Goal: Task Accomplishment & Management: Manage account settings

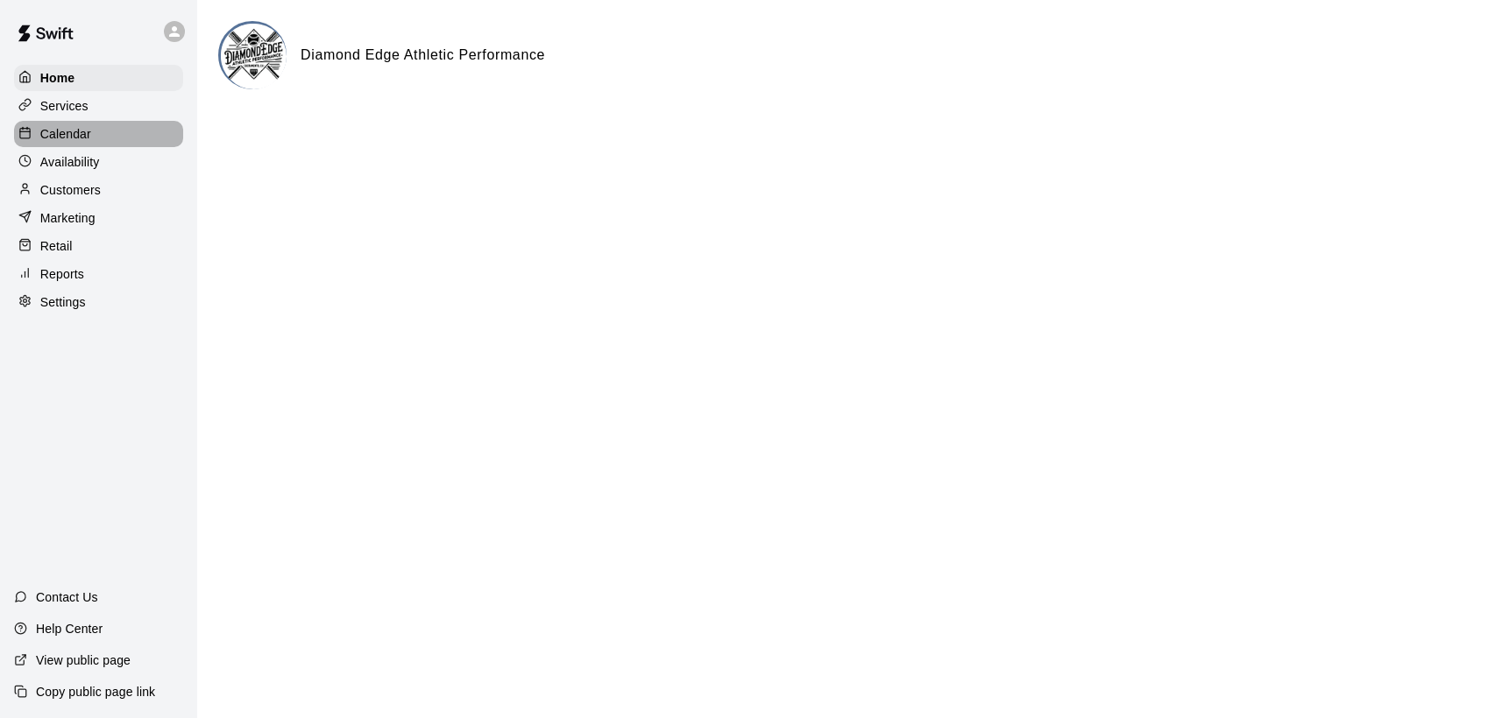
click at [55, 132] on p "Calendar" at bounding box center [65, 134] width 51 height 18
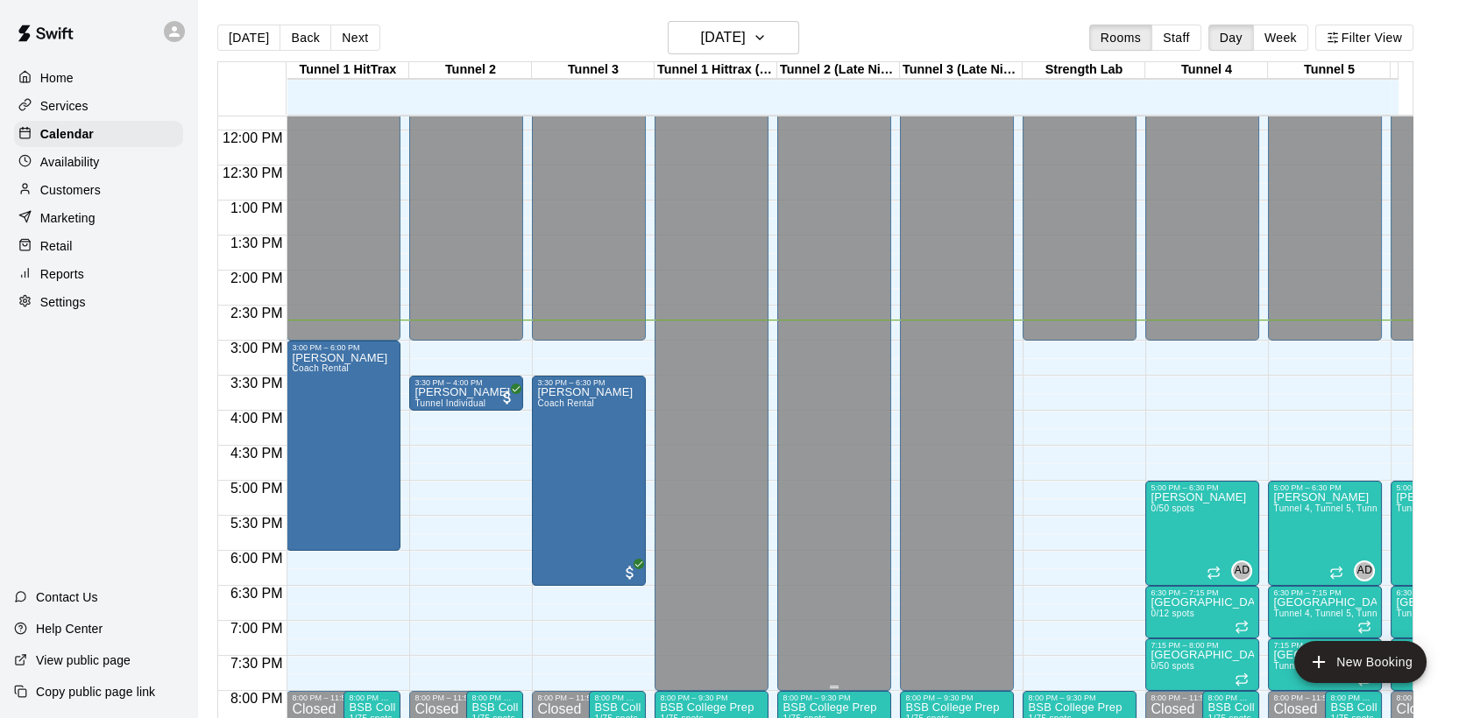
scroll to position [781, 0]
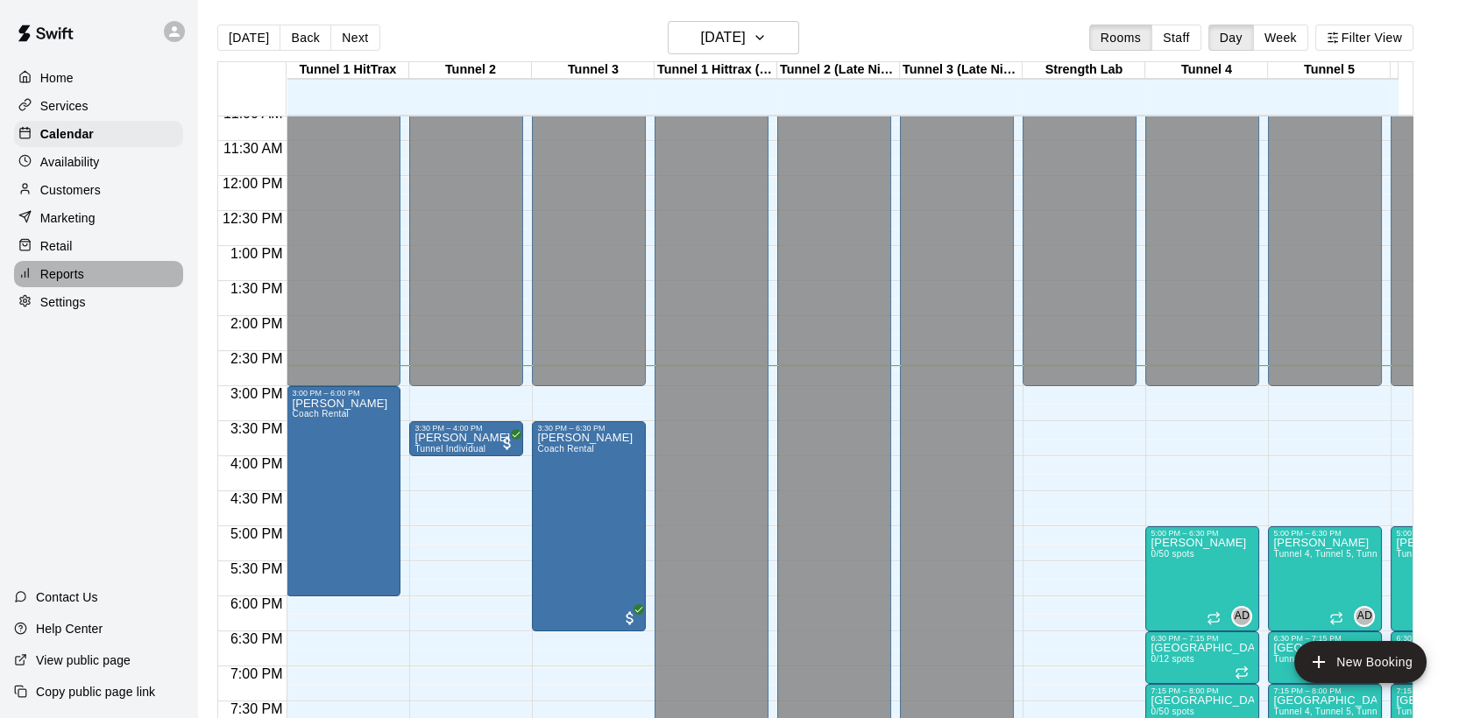
click at [74, 279] on p "Reports" at bounding box center [62, 274] width 44 height 18
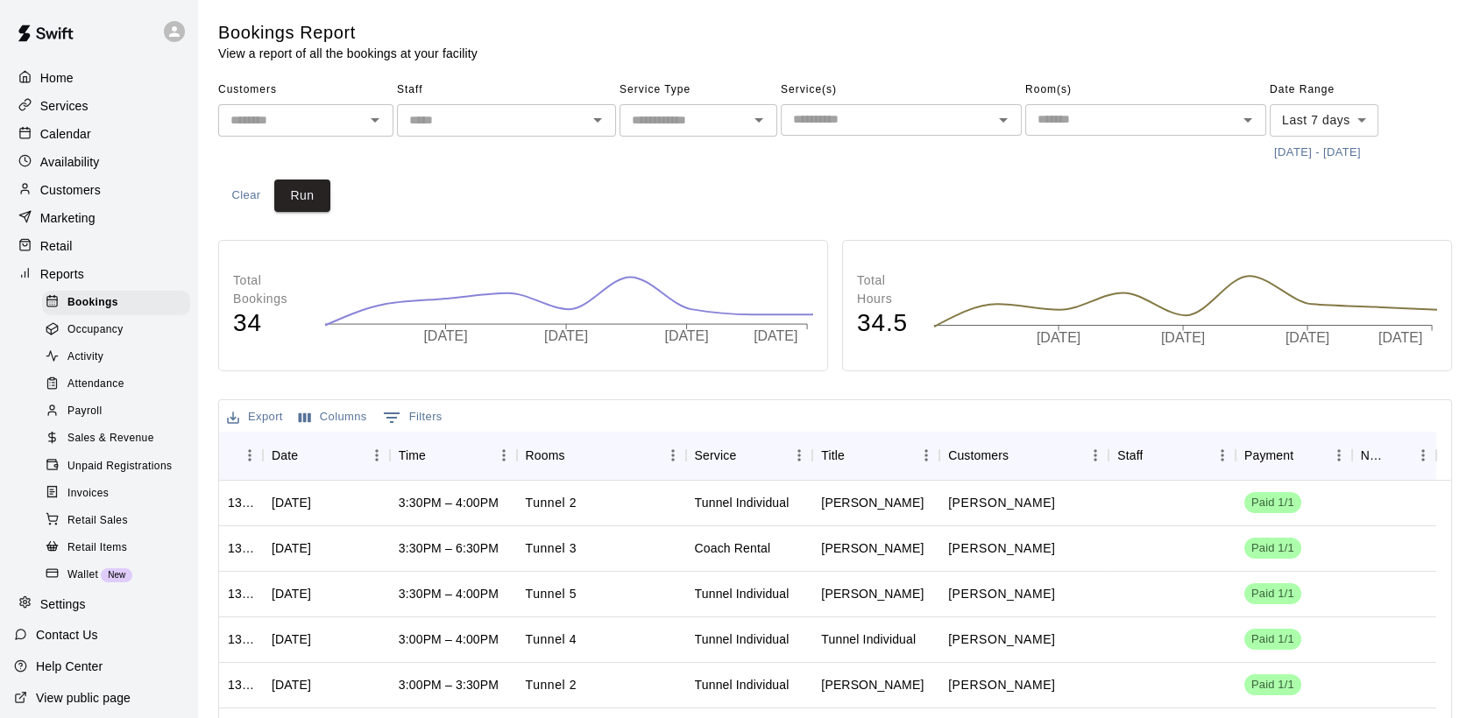
click at [120, 448] on span "Sales & Revenue" at bounding box center [110, 439] width 87 height 18
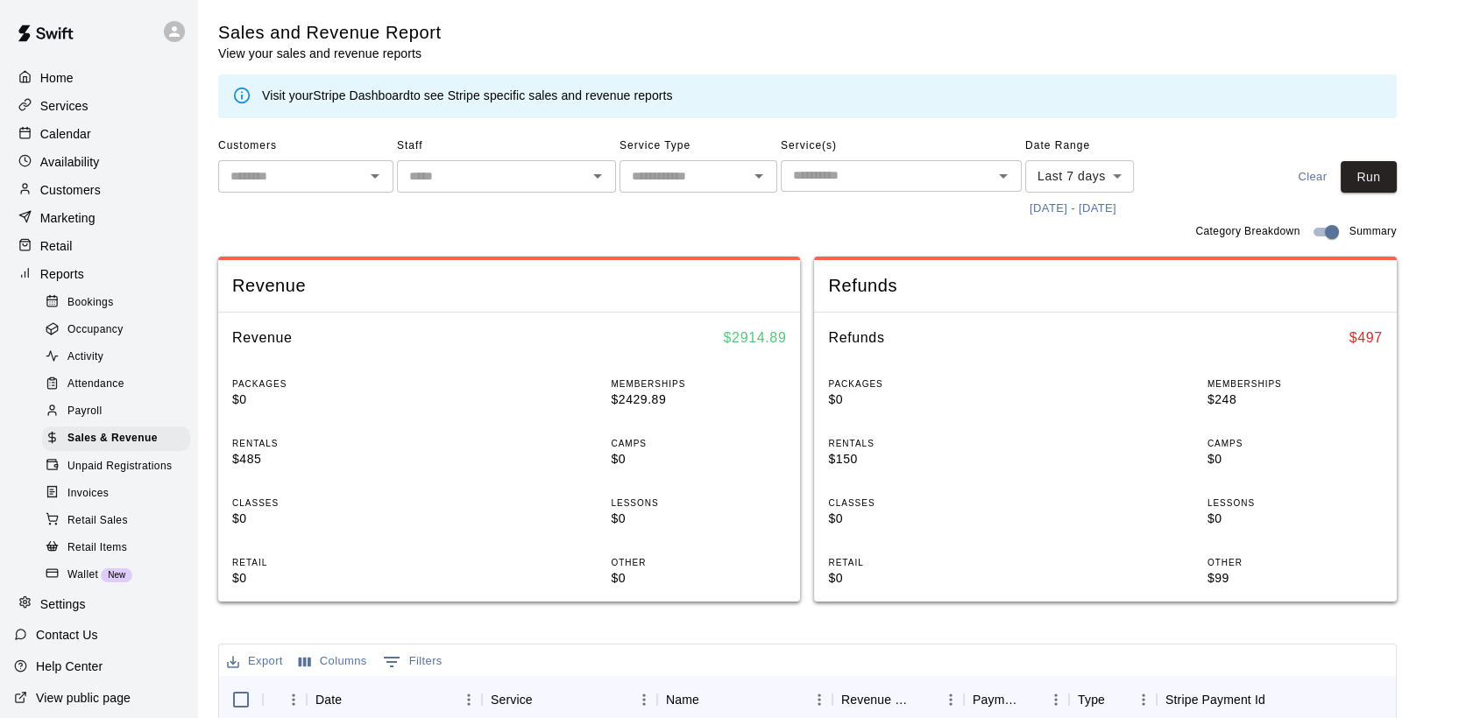
click at [1116, 205] on button "8/11/2025 - 8/18/2025" at bounding box center [1072, 208] width 95 height 27
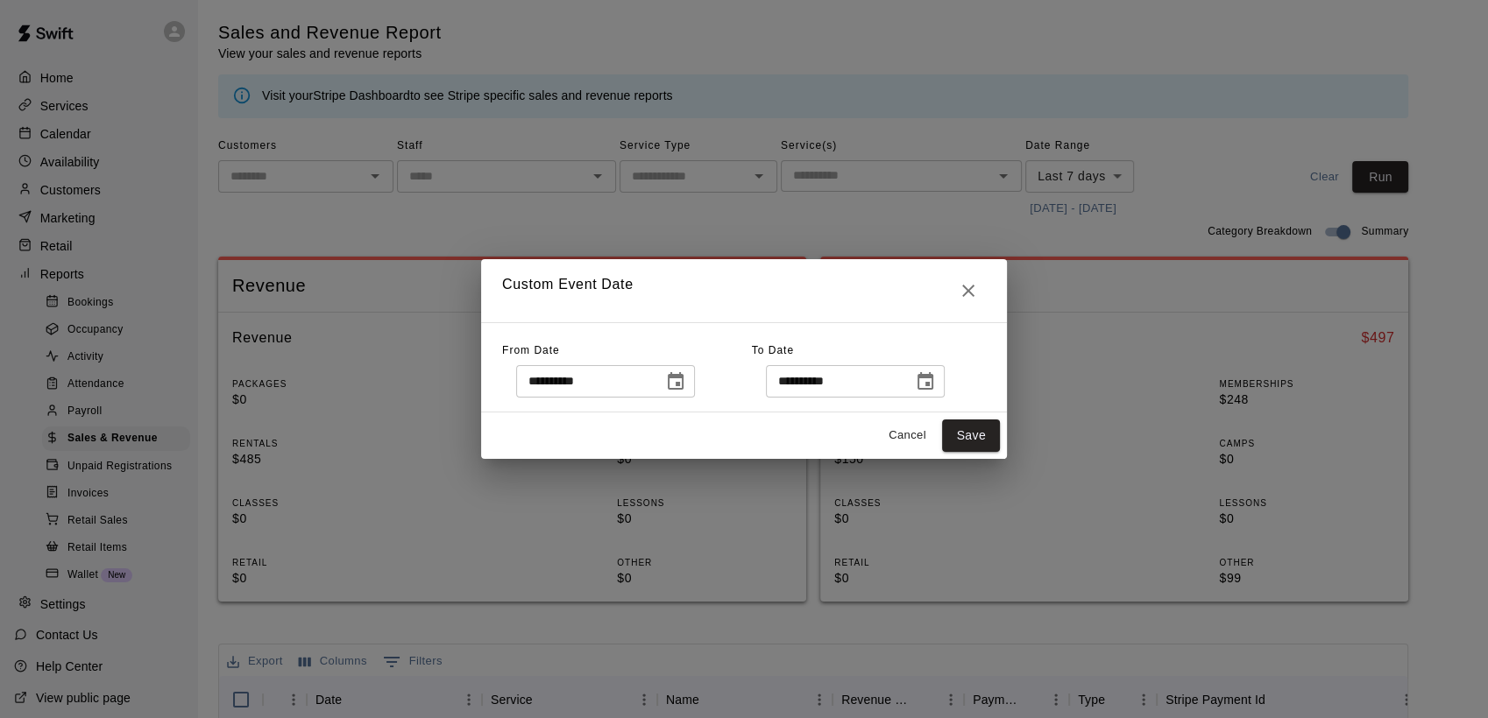
click at [683, 380] on icon "Choose date, selected date is Aug 11, 2025" at bounding box center [675, 381] width 21 height 21
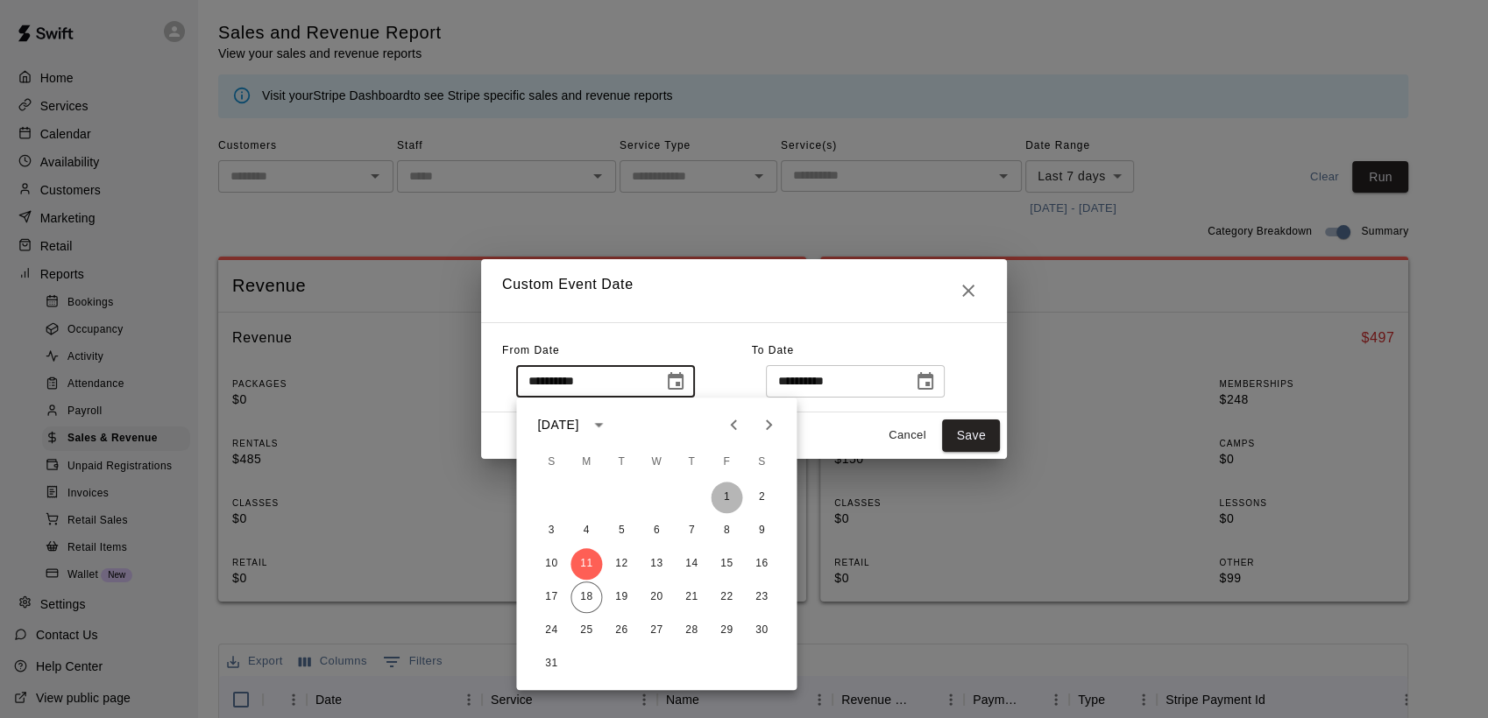
click at [723, 495] on button "1" at bounding box center [727, 498] width 32 height 32
type input "**********"
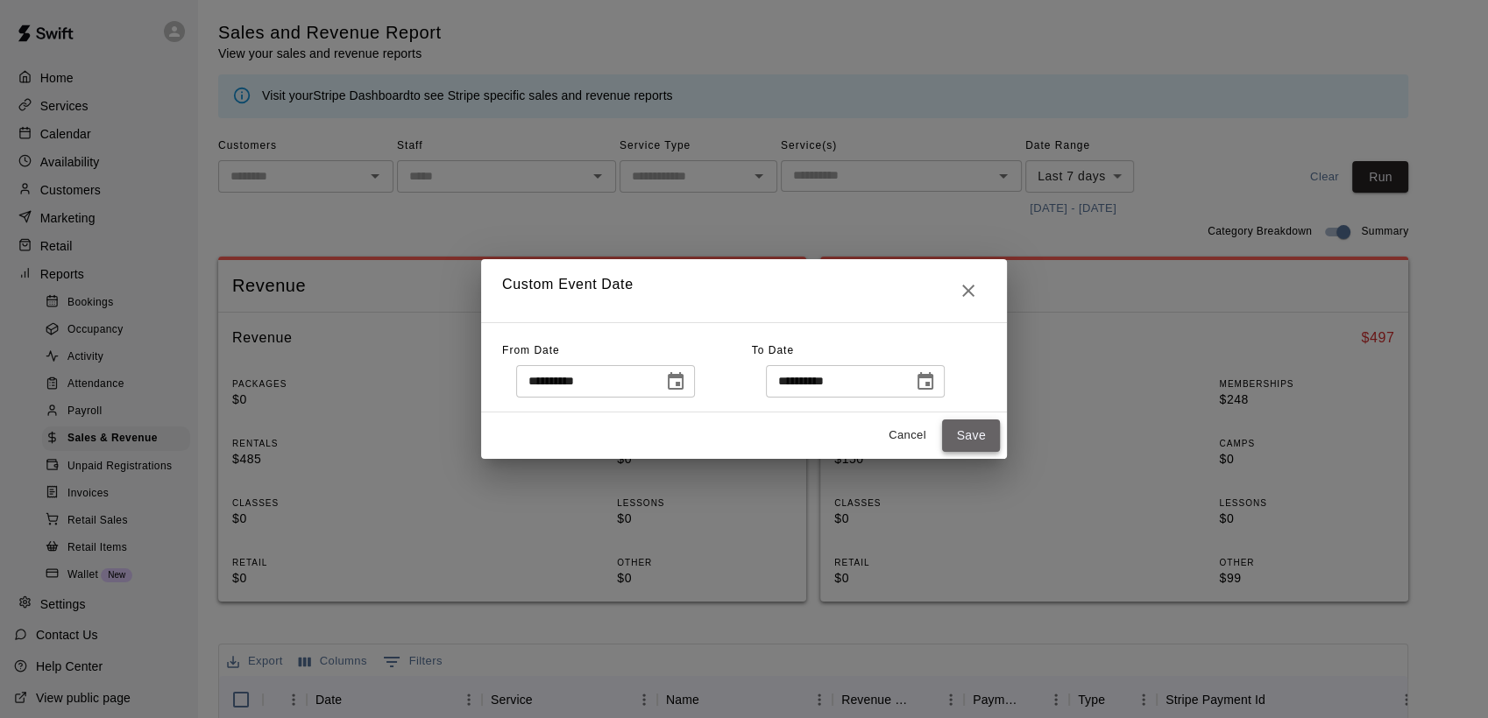
click at [966, 433] on button "Save" at bounding box center [971, 436] width 58 height 32
type input "******"
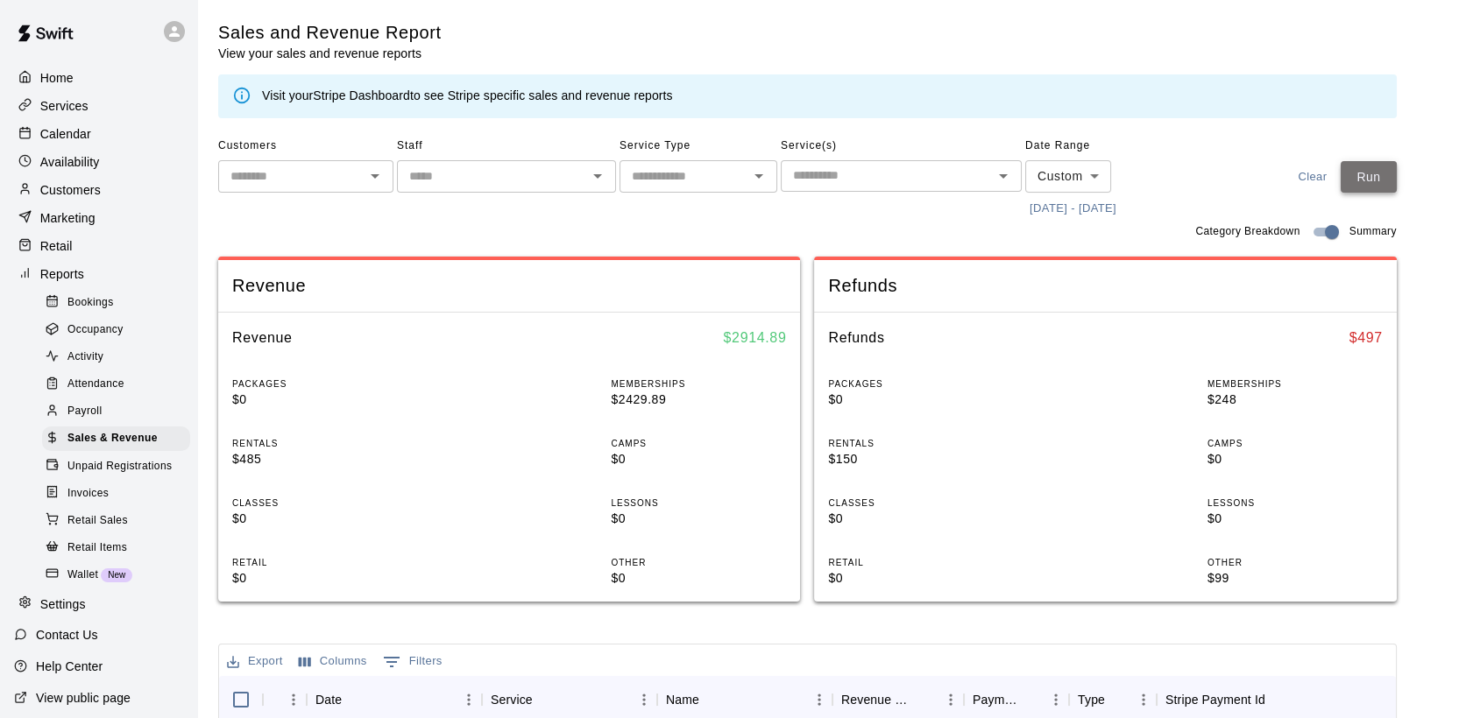
click at [1379, 179] on button "Run" at bounding box center [1368, 177] width 56 height 32
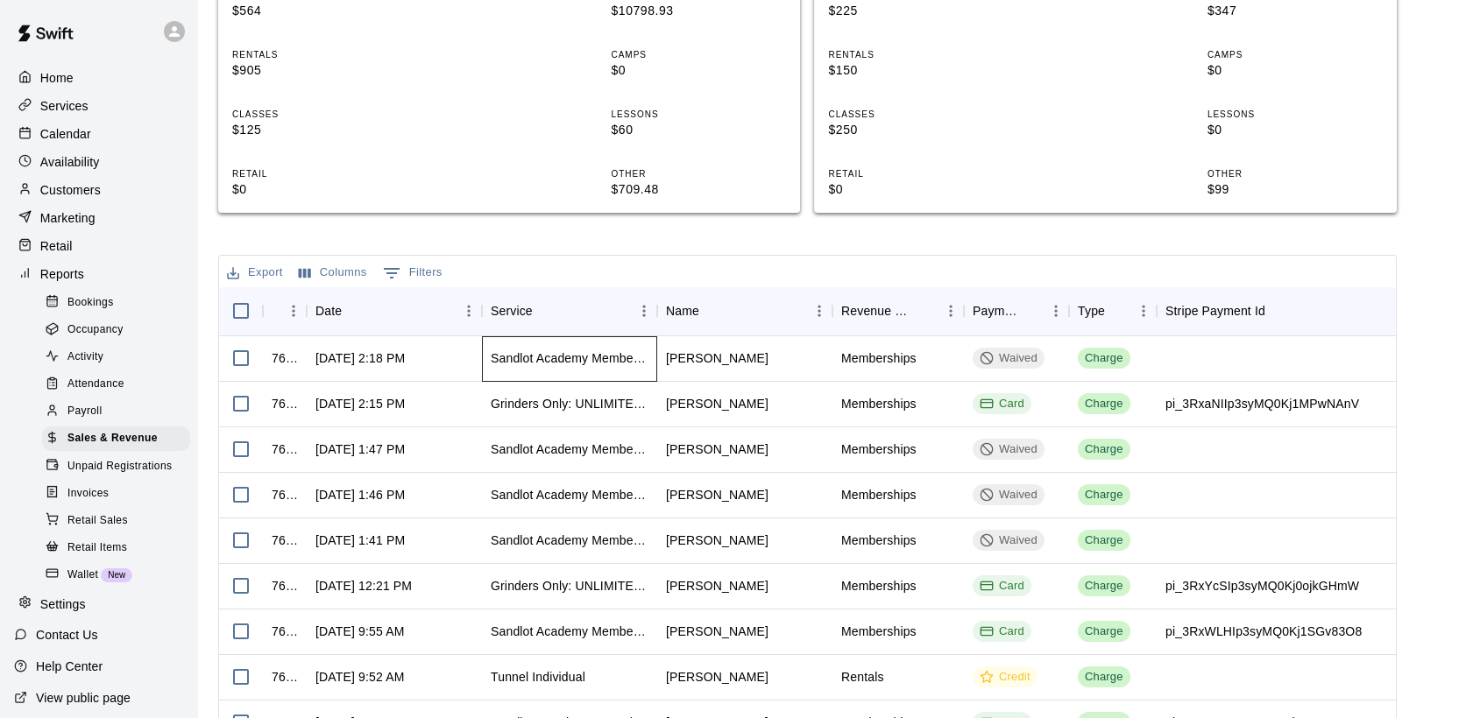
click at [589, 367] on div "Sandlot Academy Membership (Sussman)" at bounding box center [569, 359] width 175 height 46
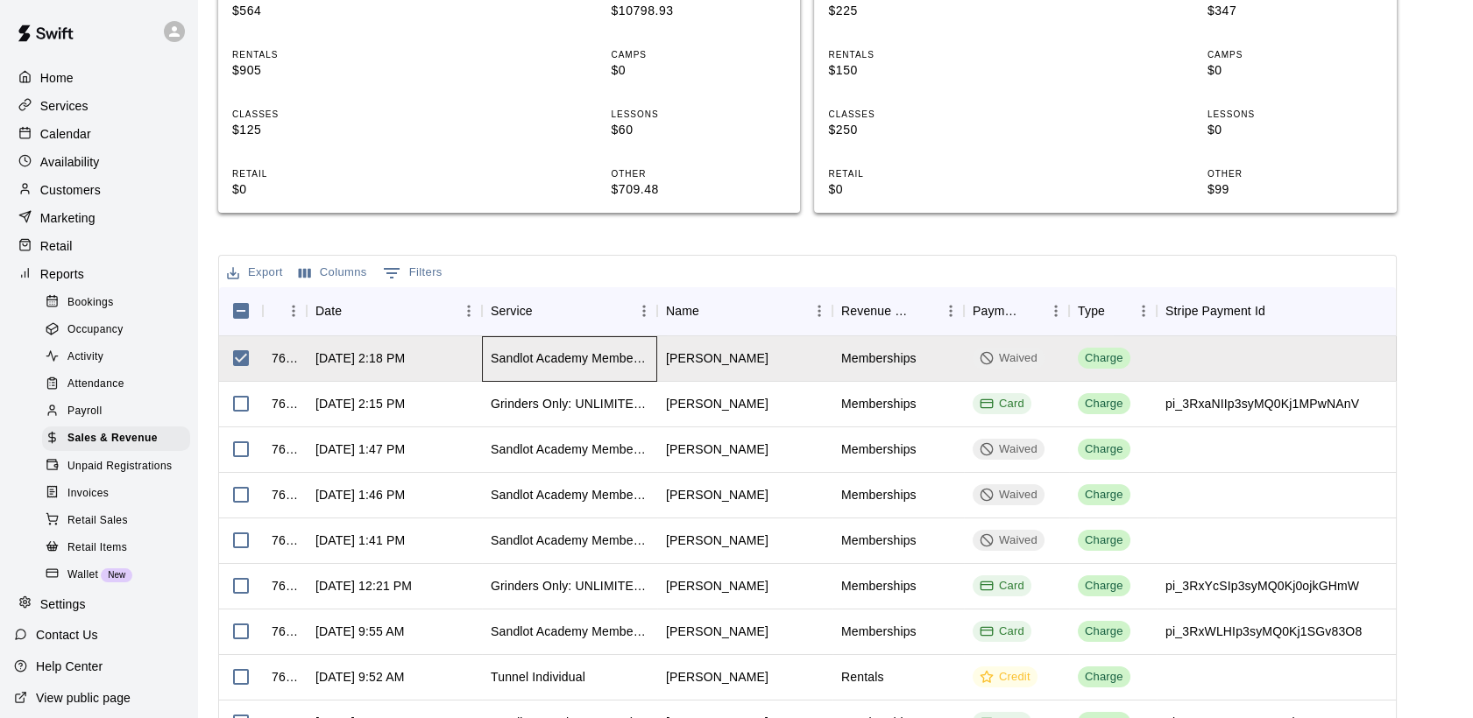
scroll to position [194, 0]
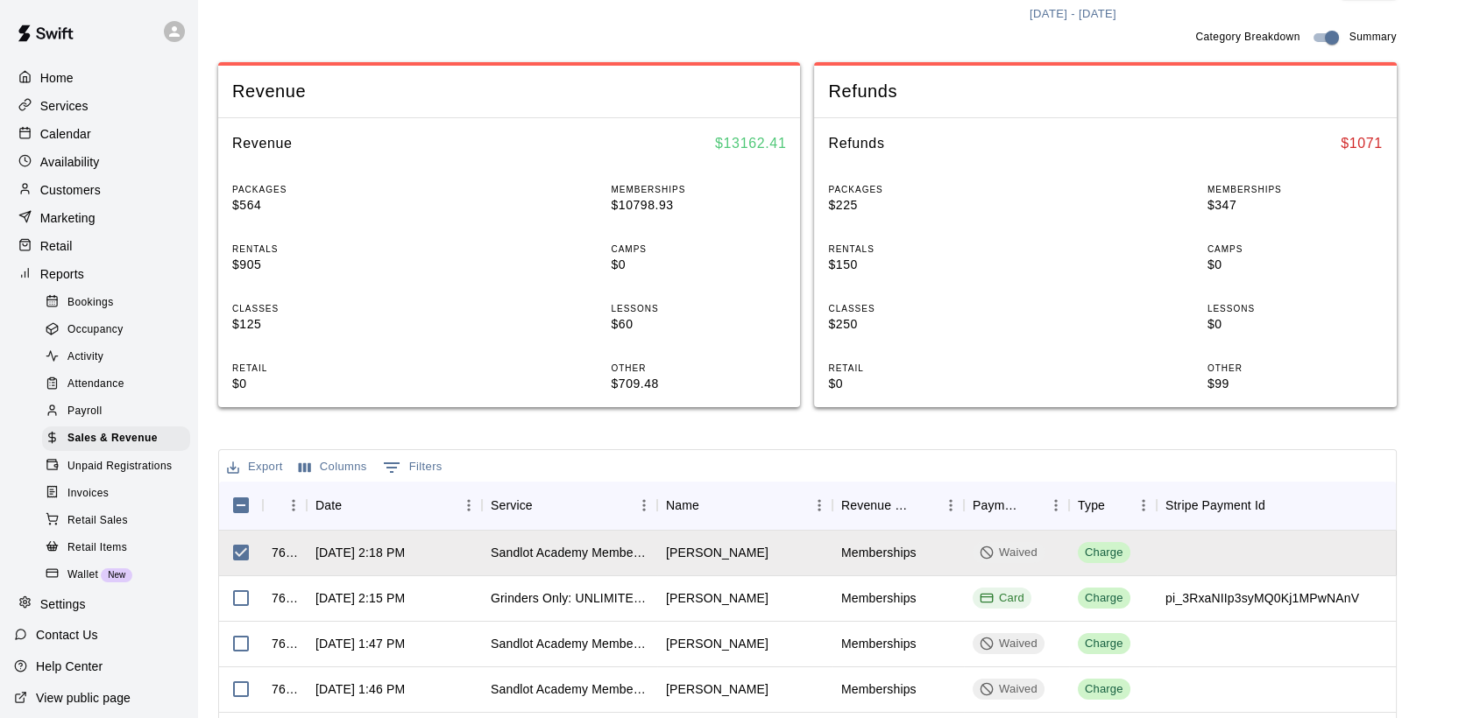
click at [80, 108] on p "Services" at bounding box center [64, 106] width 48 height 18
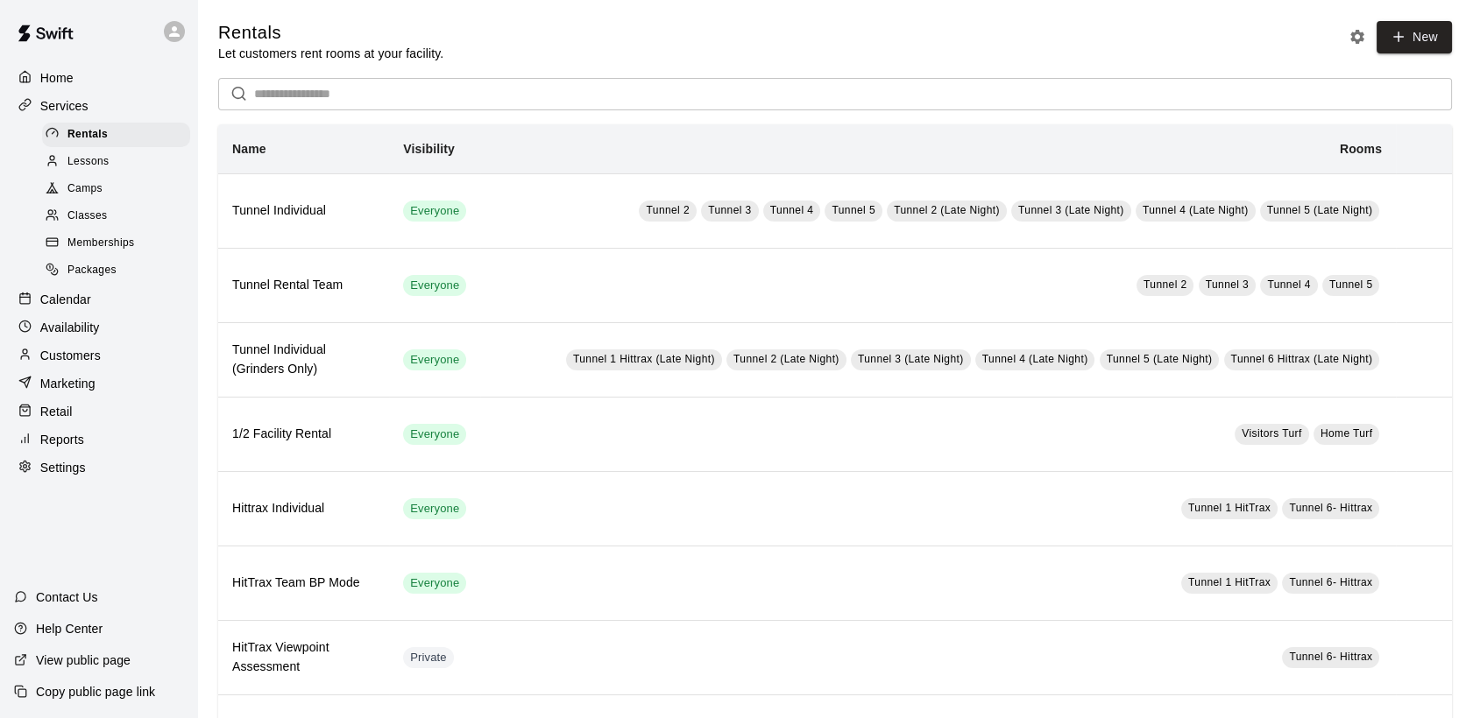
click at [131, 252] on span "Memberships" at bounding box center [100, 244] width 67 height 18
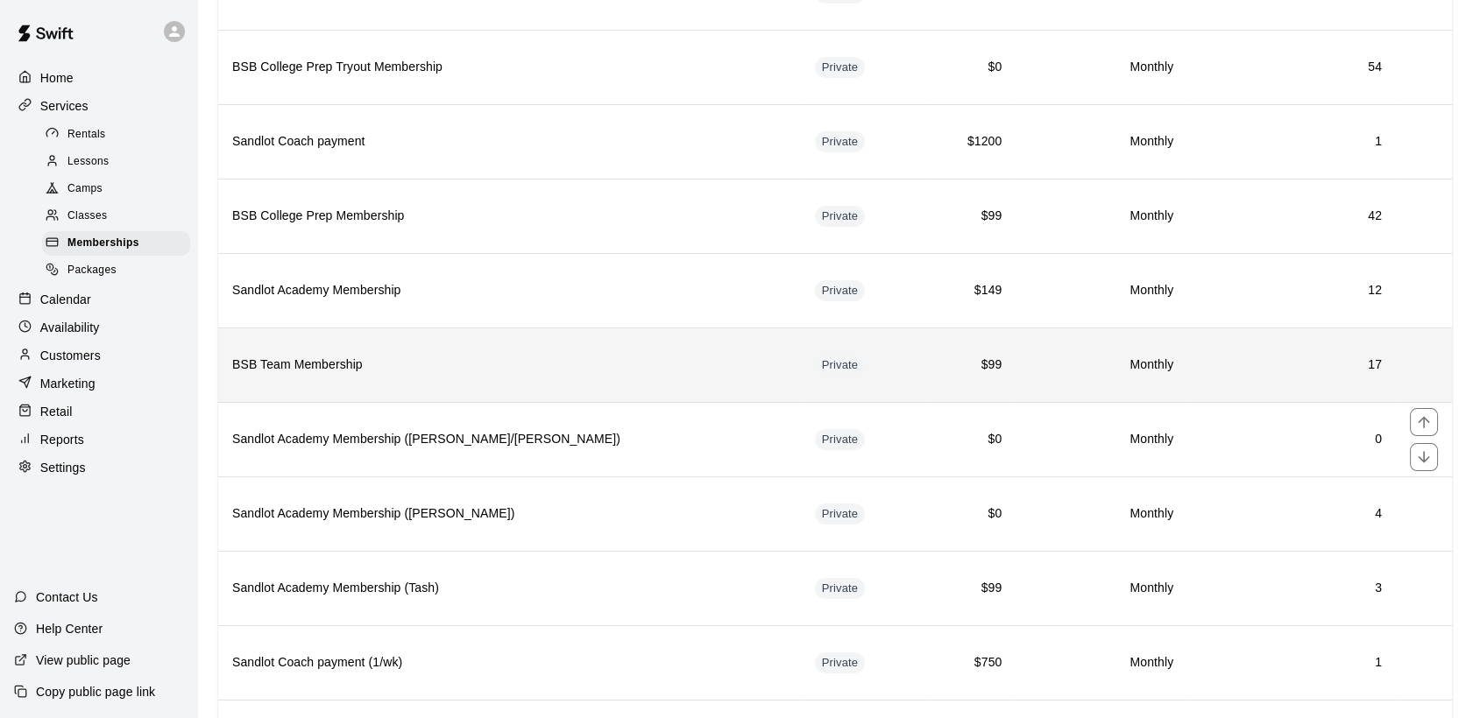
scroll to position [791, 0]
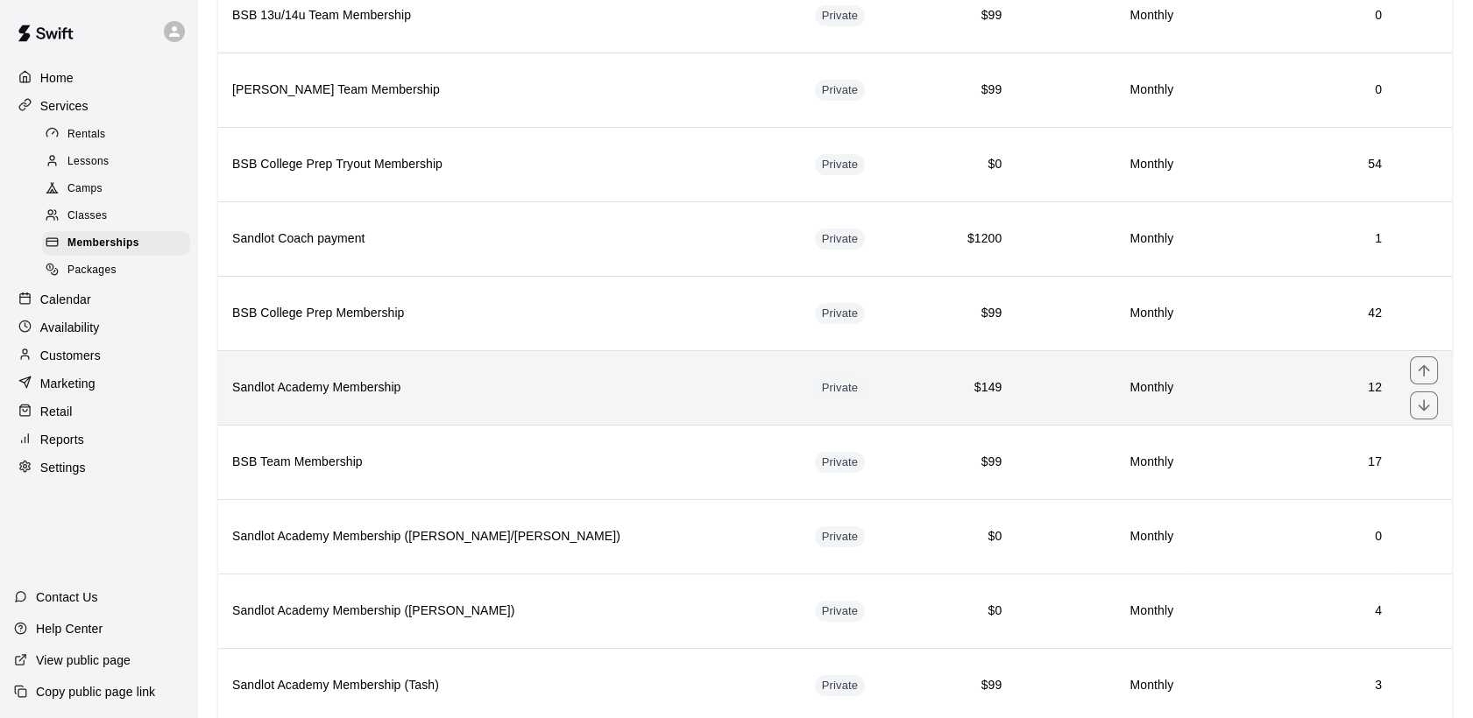
click at [399, 378] on h6 "Sandlot Academy Membership" at bounding box center [509, 387] width 555 height 19
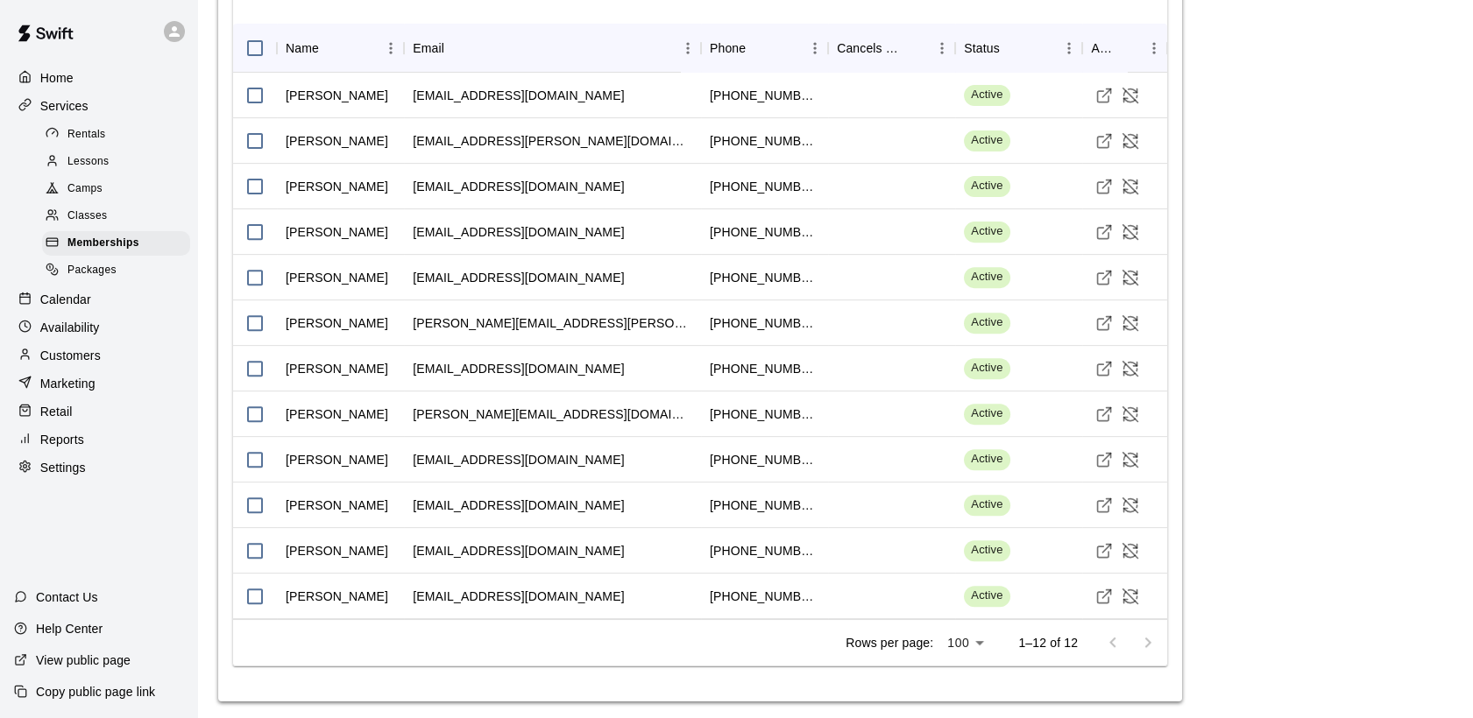
scroll to position [1426, 0]
click at [514, 180] on div "gregtamblyn@gmail.com" at bounding box center [518, 186] width 211 height 18
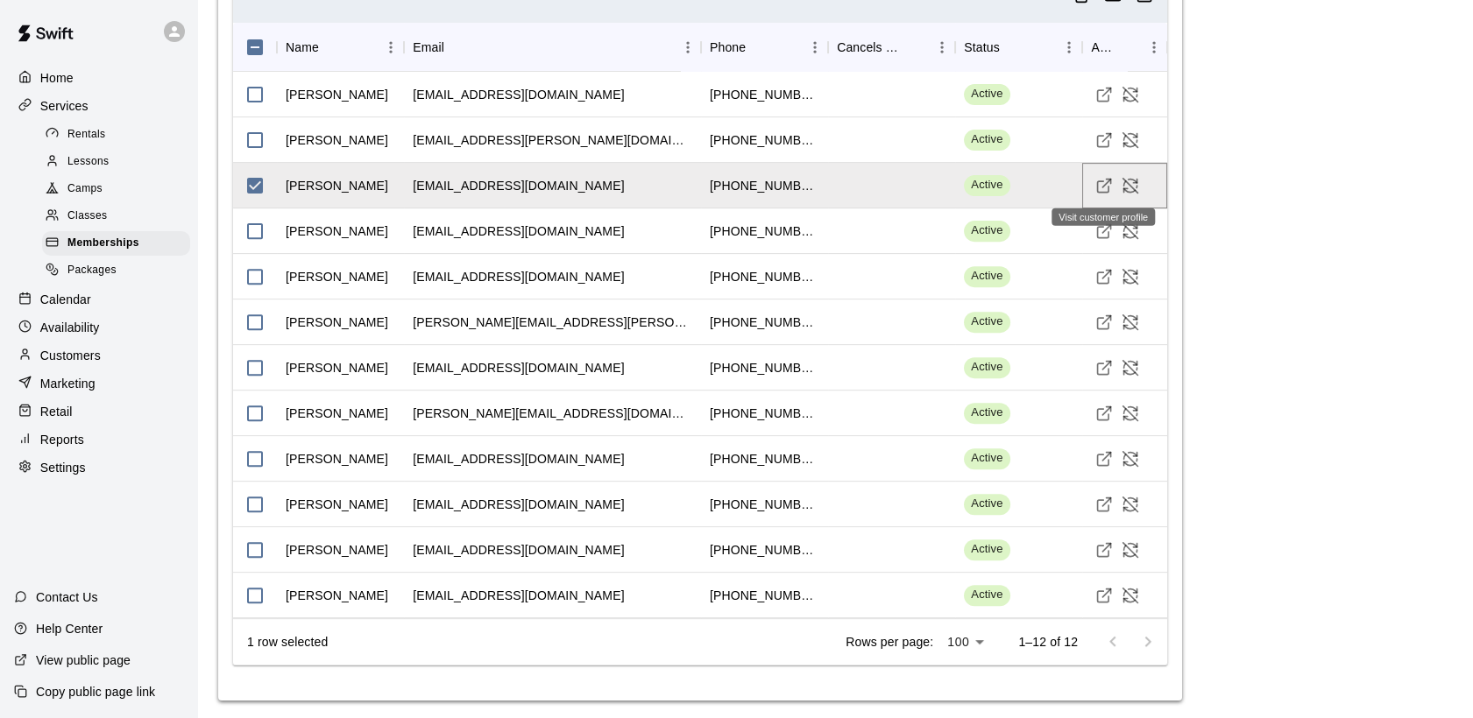
click at [1103, 186] on icon "Visit customer profile" at bounding box center [1104, 186] width 18 height 18
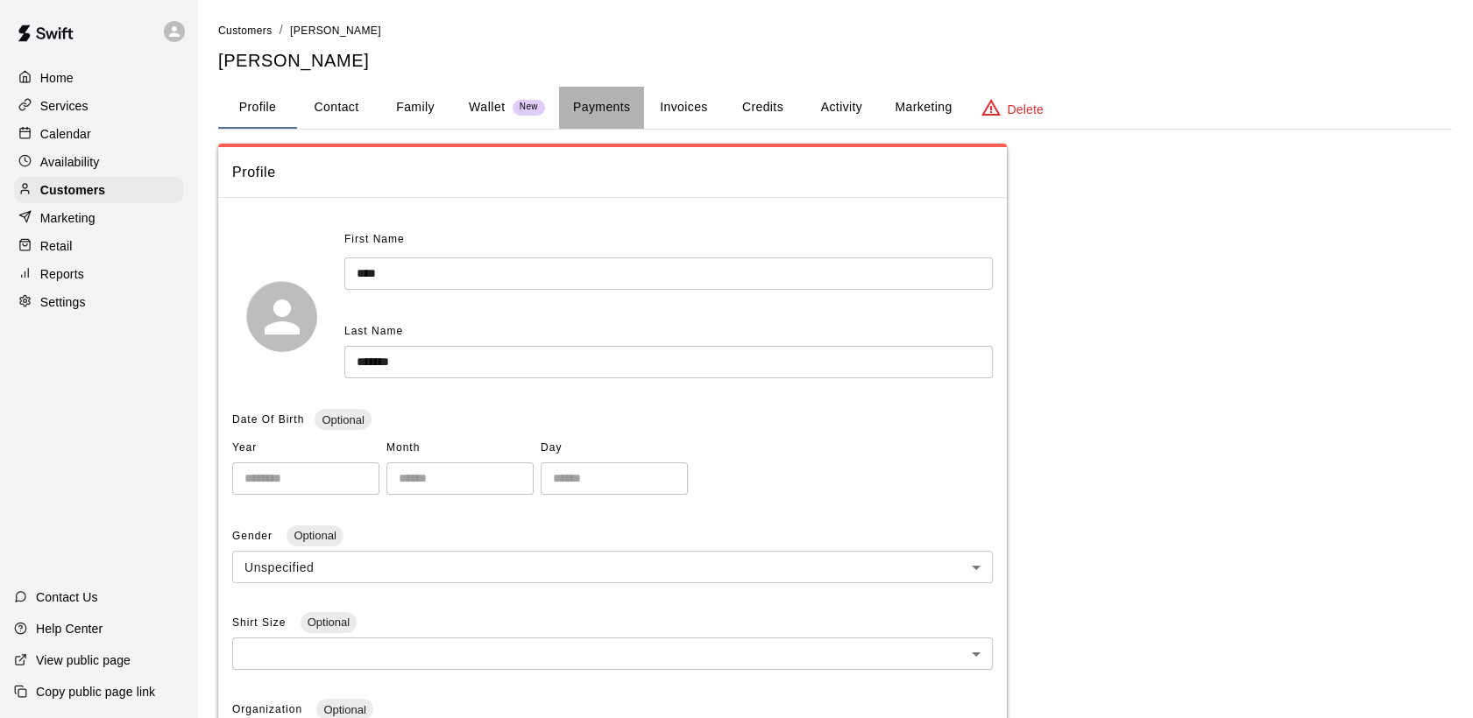
click at [611, 106] on button "Payments" at bounding box center [601, 108] width 85 height 42
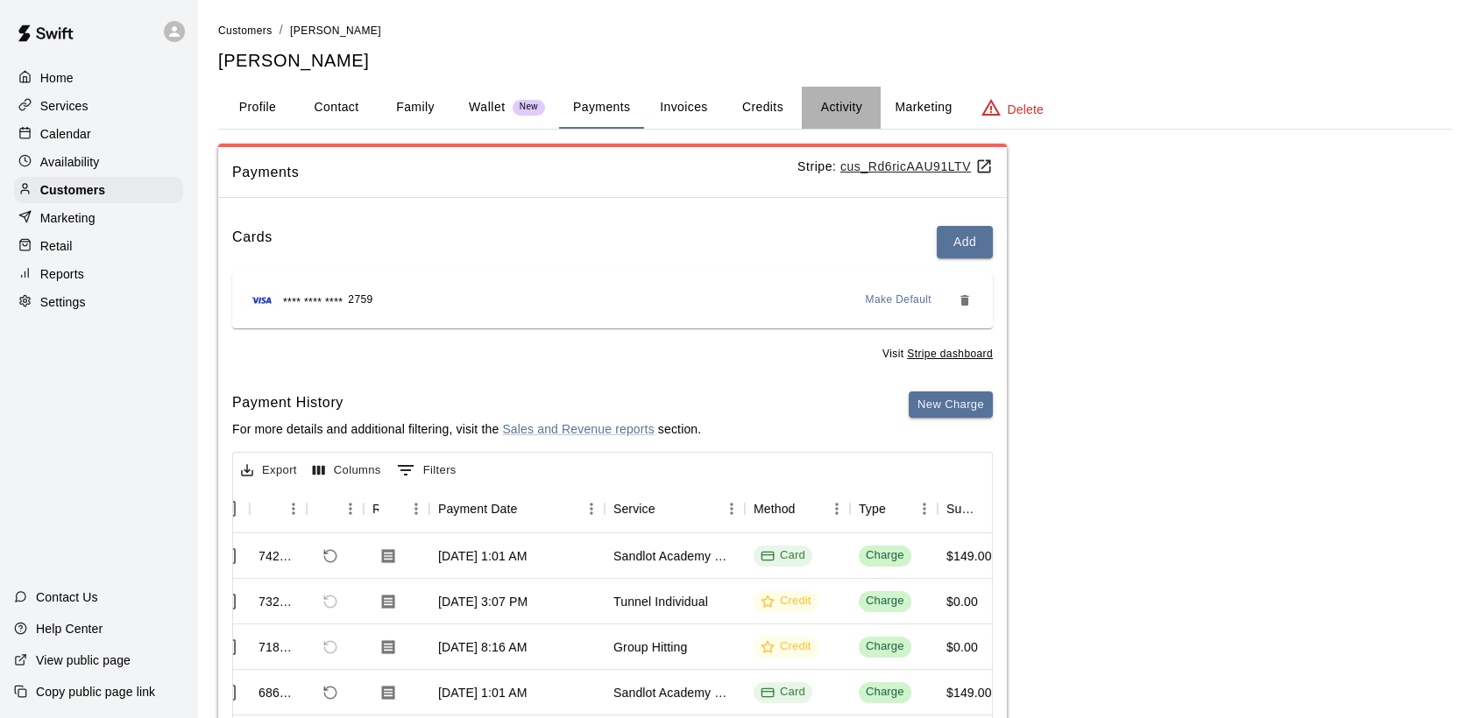
click at [848, 102] on button "Activity" at bounding box center [841, 108] width 79 height 42
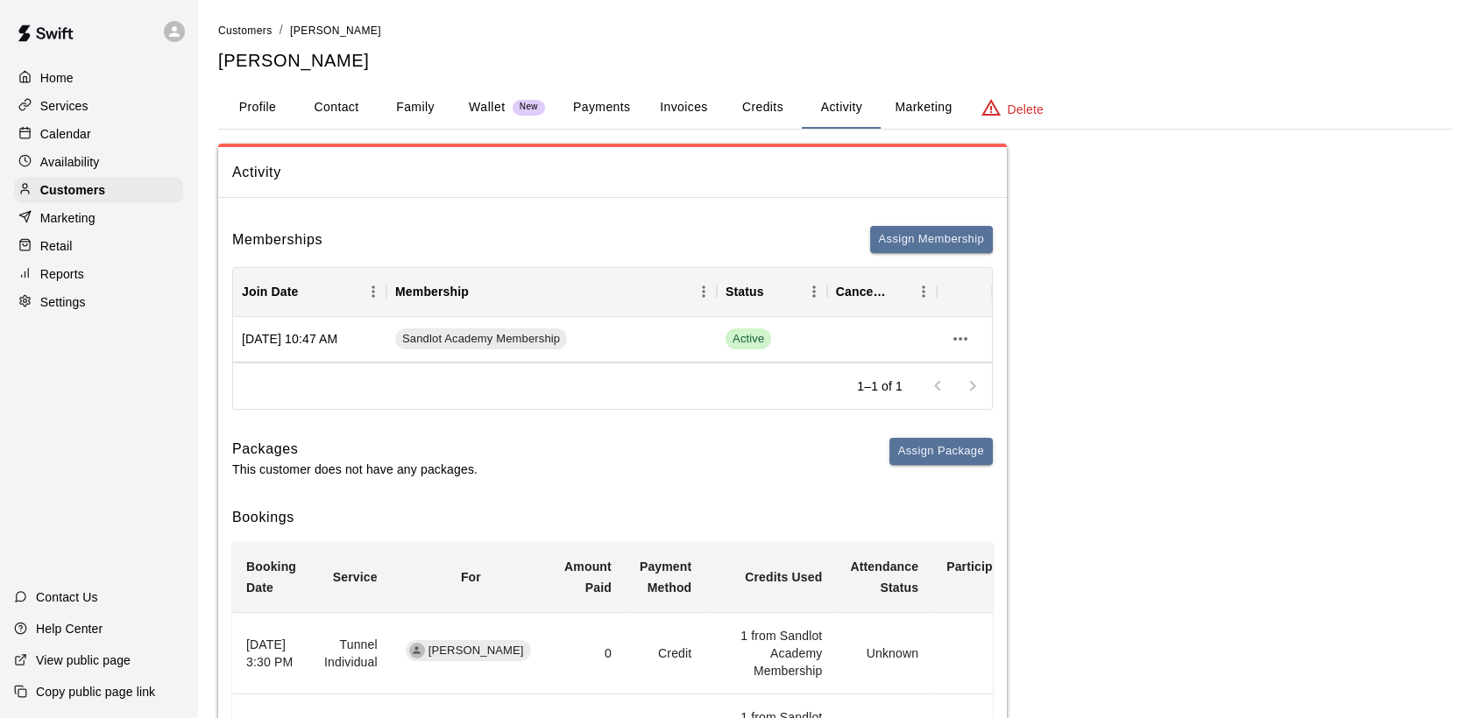
click at [61, 74] on p "Home" at bounding box center [56, 78] width 33 height 18
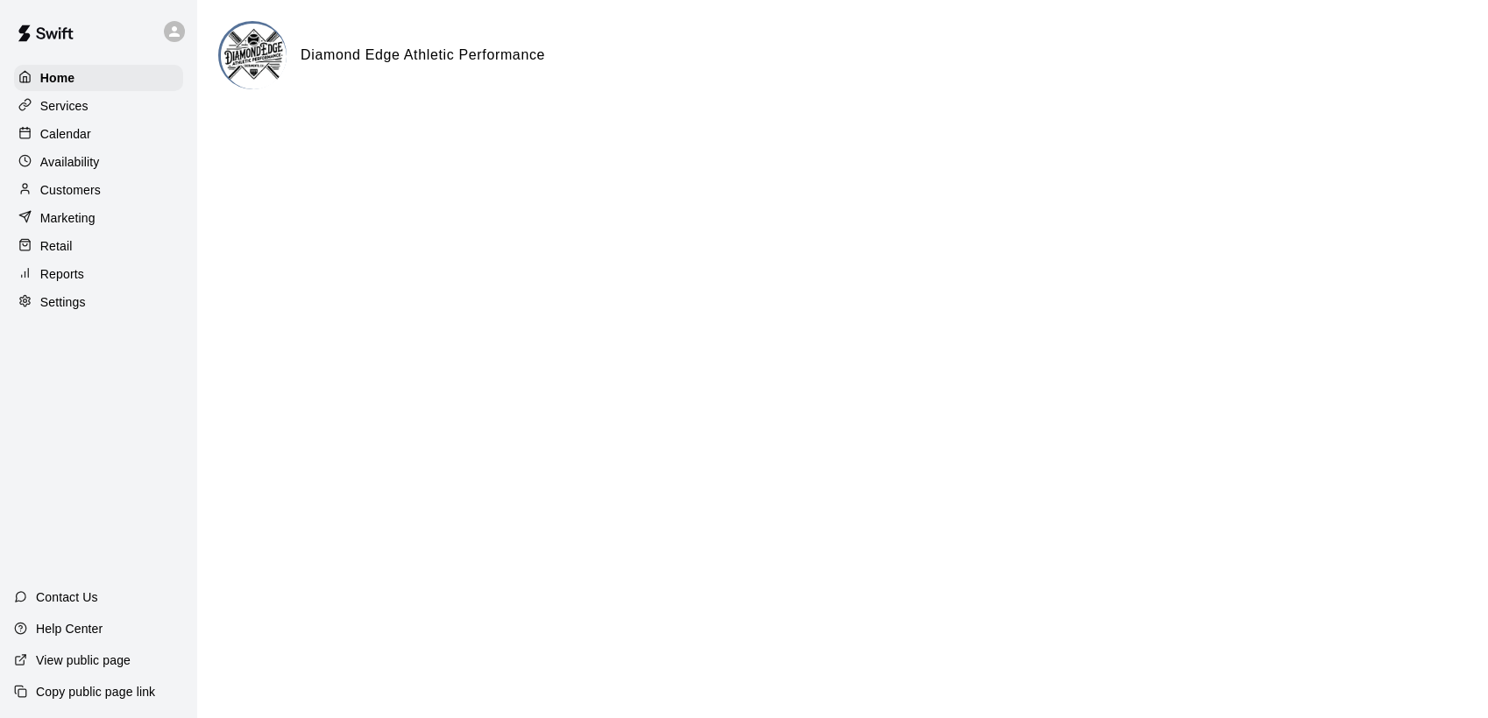
click at [174, 26] on icon at bounding box center [174, 31] width 11 height 11
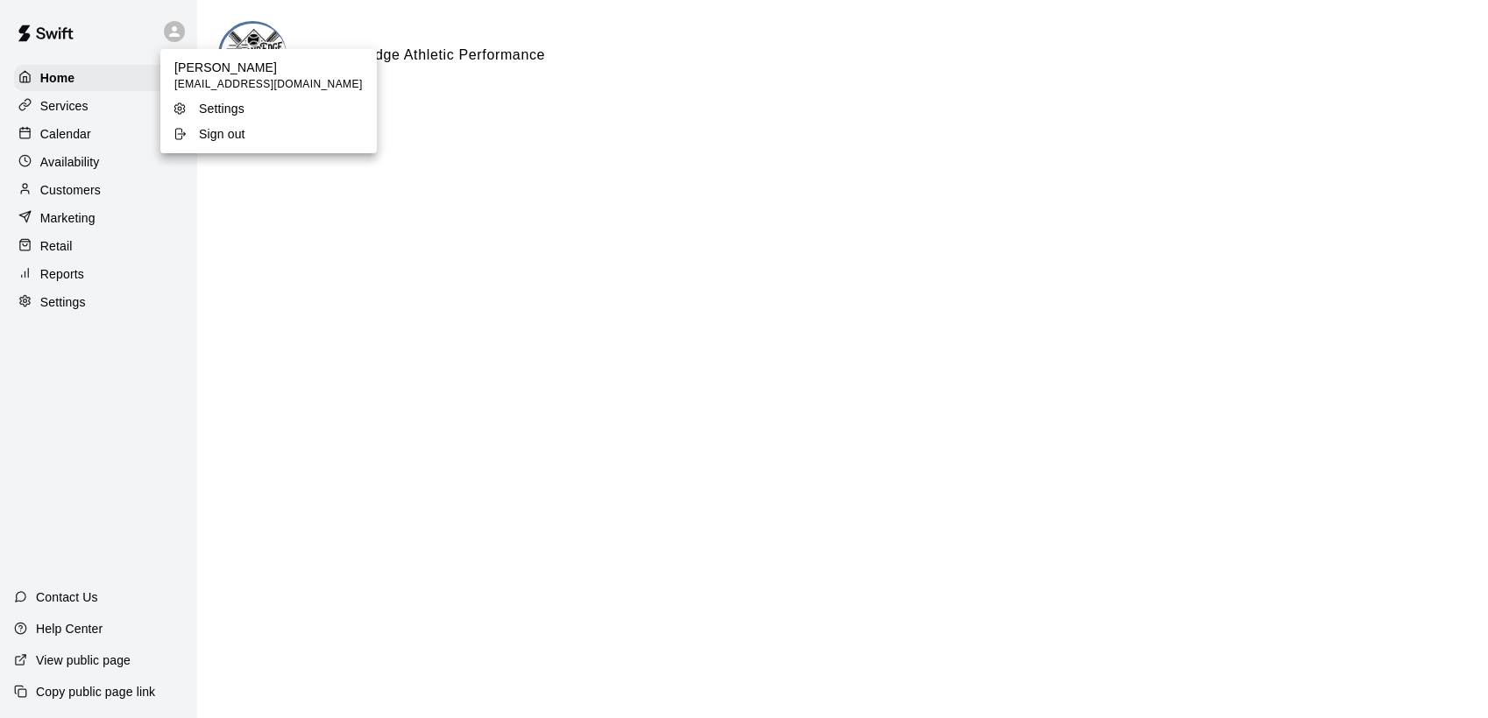
click at [183, 135] on icon at bounding box center [181, 134] width 10 height 11
